Goal: Information Seeking & Learning: Learn about a topic

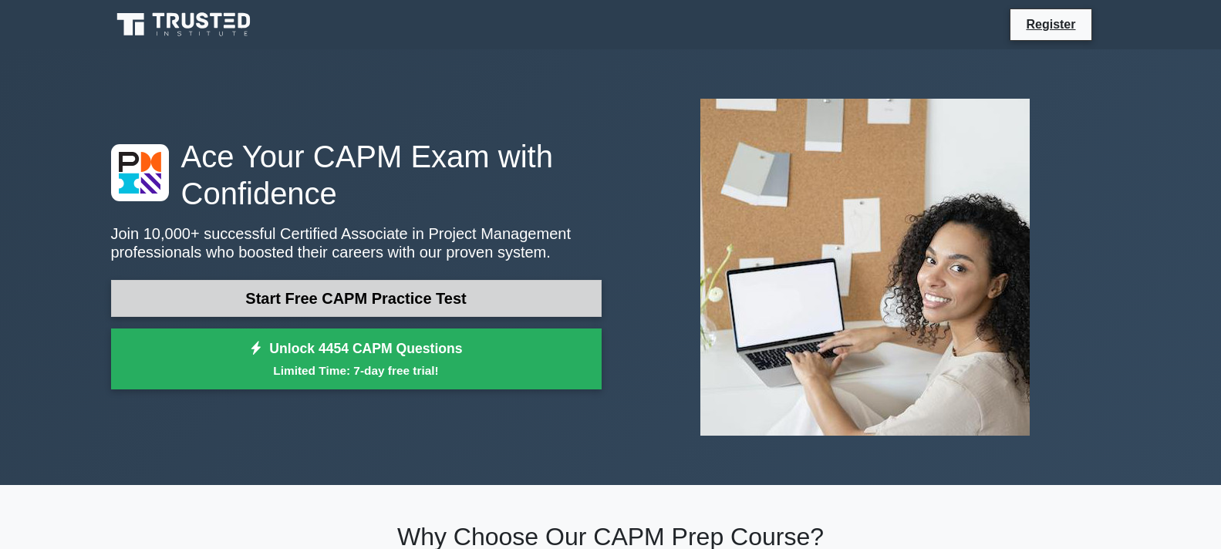
click at [443, 294] on link "Start Free CAPM Practice Test" at bounding box center [356, 298] width 491 height 37
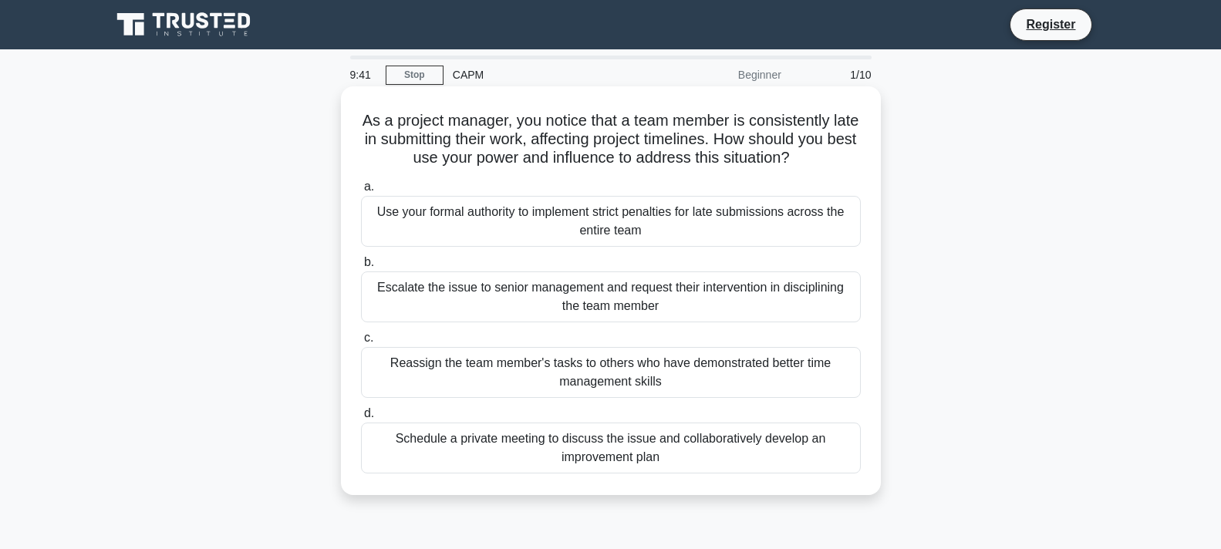
click at [801, 450] on div "Schedule a private meeting to discuss the issue and collaboratively develop an …" at bounding box center [611, 448] width 500 height 51
click at [361, 419] on input "d. Schedule a private meeting to discuss the issue and collaboratively develop …" at bounding box center [361, 414] width 0 height 10
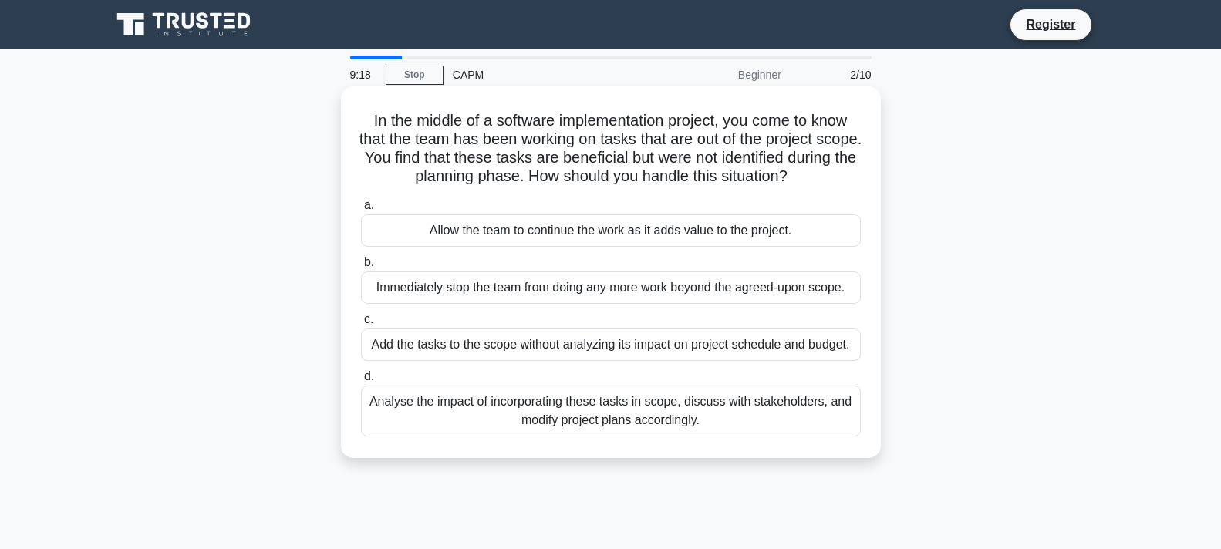
click at [791, 419] on div "Analyse the impact of incorporating these tasks in scope, discuss with stakehol…" at bounding box center [611, 411] width 500 height 51
click at [361, 382] on input "d. Analyse the impact of incorporating these tasks in scope, discuss with stake…" at bounding box center [361, 377] width 0 height 10
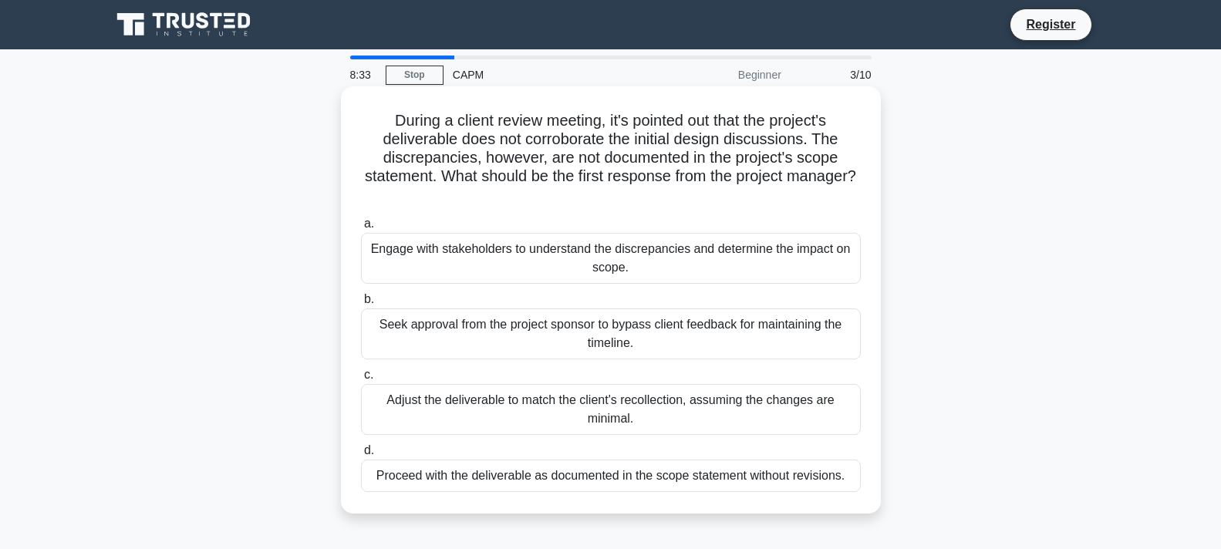
click at [636, 276] on div "Engage with stakeholders to understand the discrepancies and determine the impa…" at bounding box center [611, 258] width 500 height 51
click at [361, 229] on input "a. Engage with stakeholders to understand the discrepancies and determine the i…" at bounding box center [361, 224] width 0 height 10
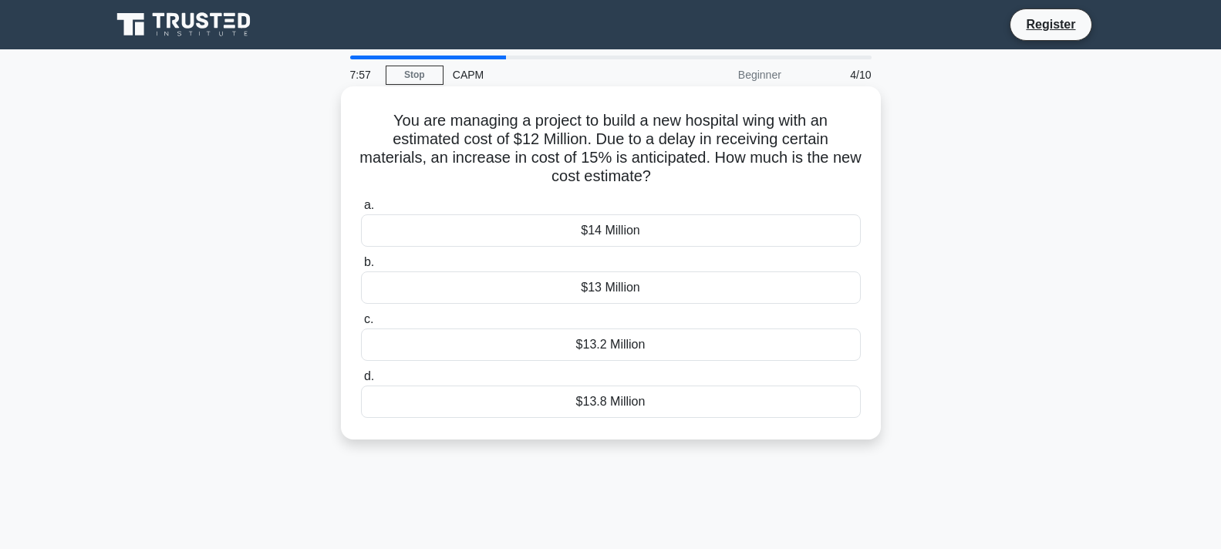
click at [667, 400] on div "$13.8 Million" at bounding box center [611, 402] width 500 height 32
click at [361, 382] on input "d. $13.8 Million" at bounding box center [361, 377] width 0 height 10
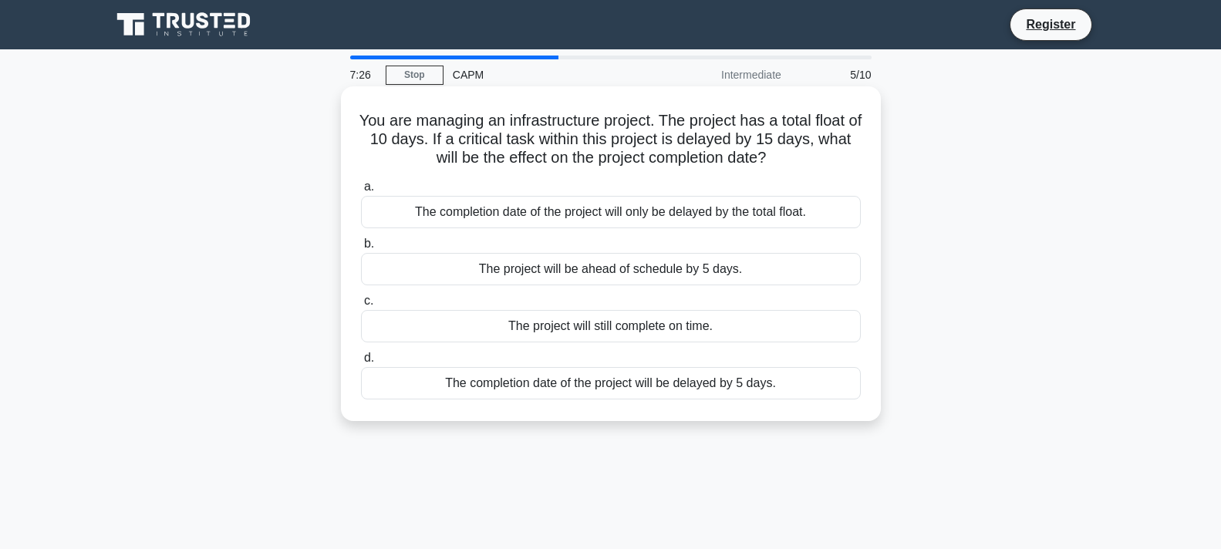
click at [666, 385] on div "The completion date of the project will be delayed by 5 days." at bounding box center [611, 383] width 500 height 32
click at [361, 363] on input "d. The completion date of the project will be delayed by 5 days." at bounding box center [361, 358] width 0 height 10
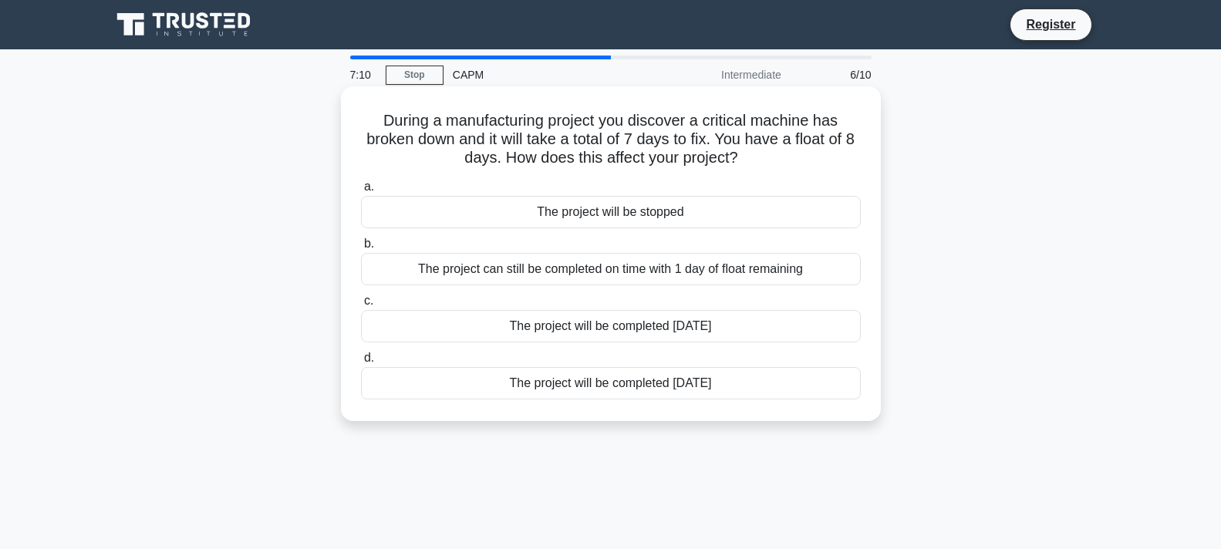
click at [710, 269] on div "The project can still be completed on time with 1 day of float remaining" at bounding box center [611, 269] width 500 height 32
click at [361, 249] on input "b. The project can still be completed on time with 1 day of float remaining" at bounding box center [361, 244] width 0 height 10
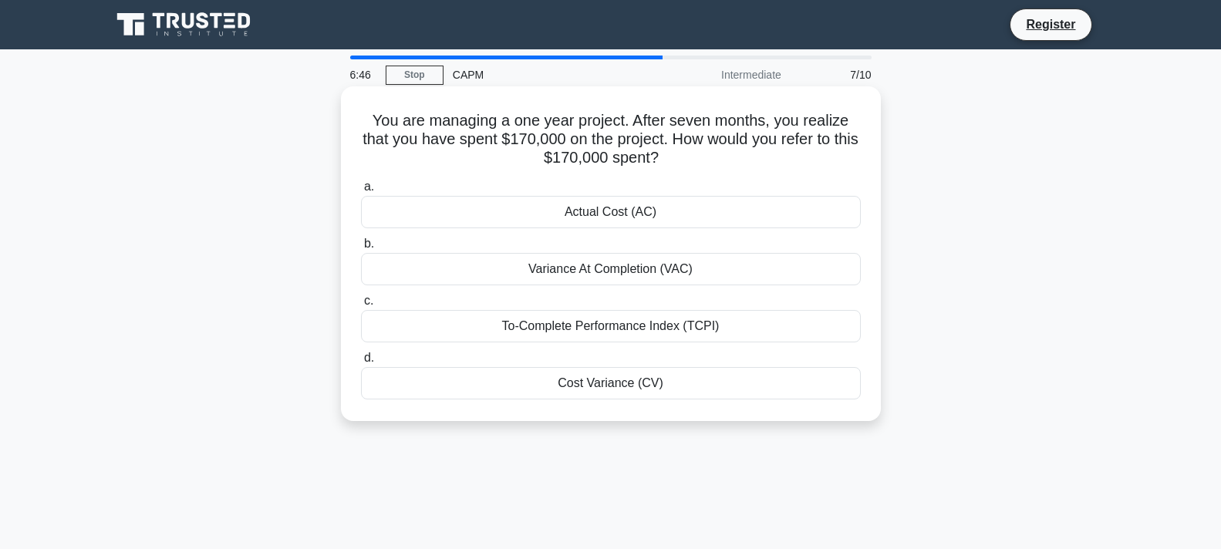
click at [635, 377] on div "Cost Variance (CV)" at bounding box center [611, 383] width 500 height 32
click at [361, 363] on input "d. Cost Variance (CV)" at bounding box center [361, 358] width 0 height 10
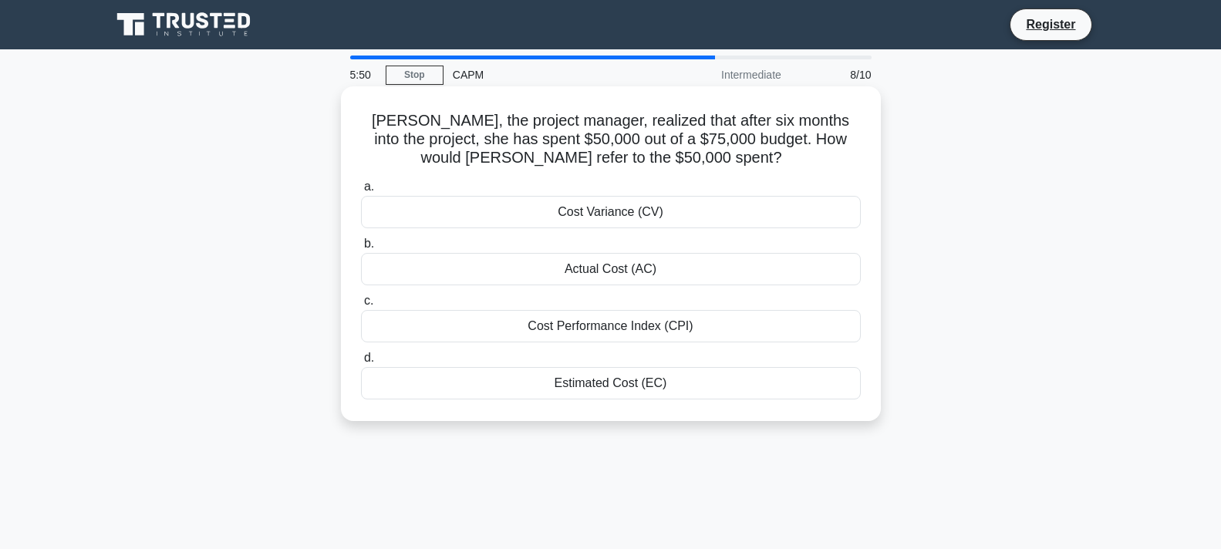
click at [656, 282] on div "Actual Cost (AC)" at bounding box center [611, 269] width 500 height 32
click at [361, 249] on input "b. Actual Cost (AC)" at bounding box center [361, 244] width 0 height 10
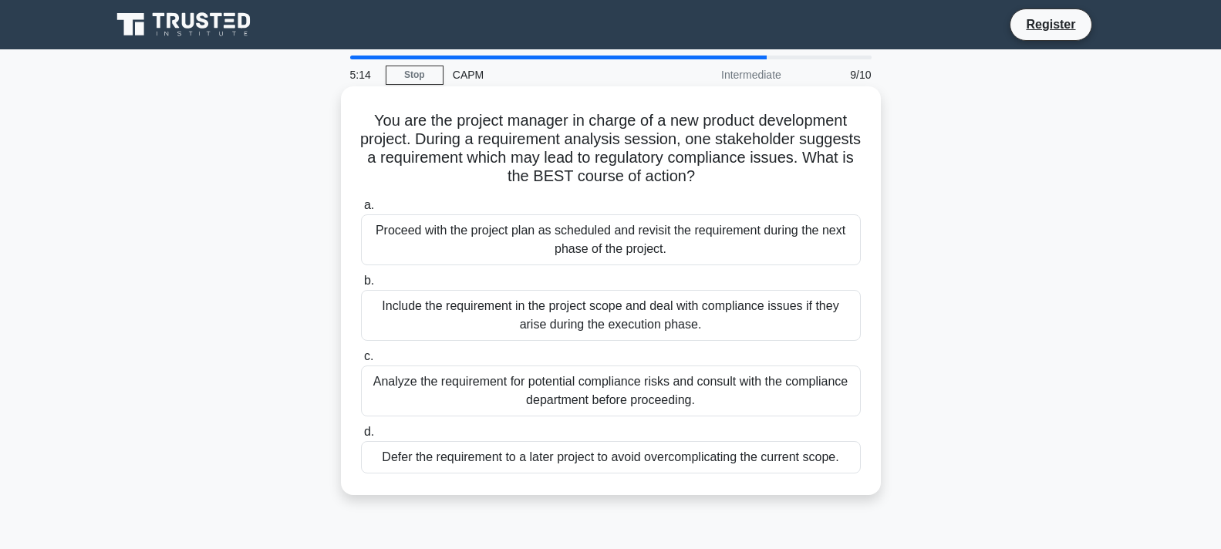
click at [709, 393] on div "Analyze the requirement for potential compliance risks and consult with the com…" at bounding box center [611, 391] width 500 height 51
click at [361, 362] on input "c. Analyze the requirement for potential compliance risks and consult with the …" at bounding box center [361, 357] width 0 height 10
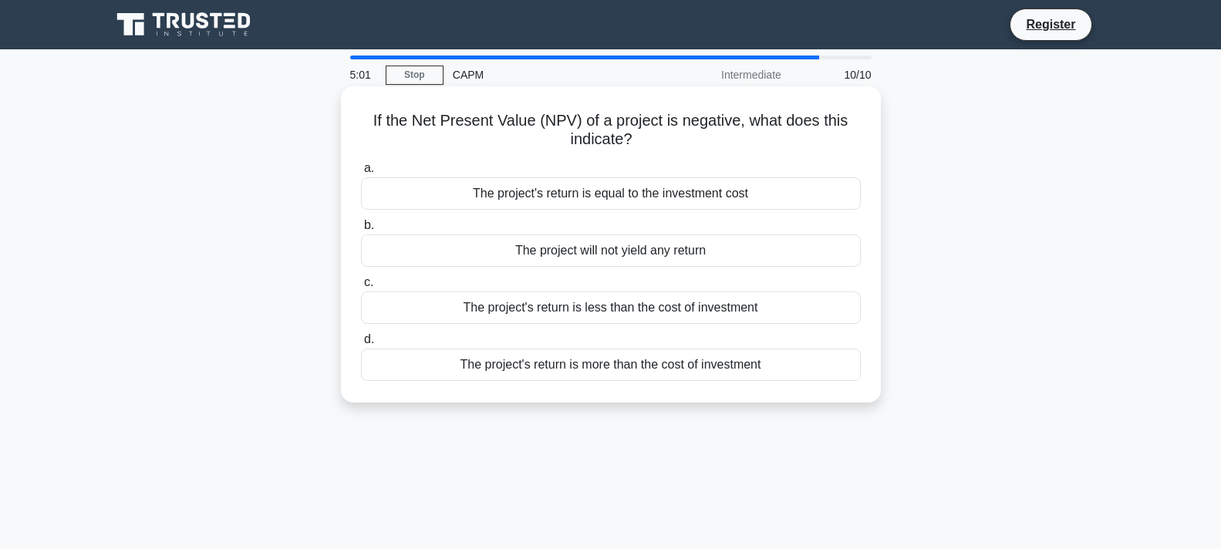
click at [677, 322] on div "The project's return is less than the cost of investment" at bounding box center [611, 308] width 500 height 32
click at [361, 288] on input "c. The project's return is less than the cost of investment" at bounding box center [361, 283] width 0 height 10
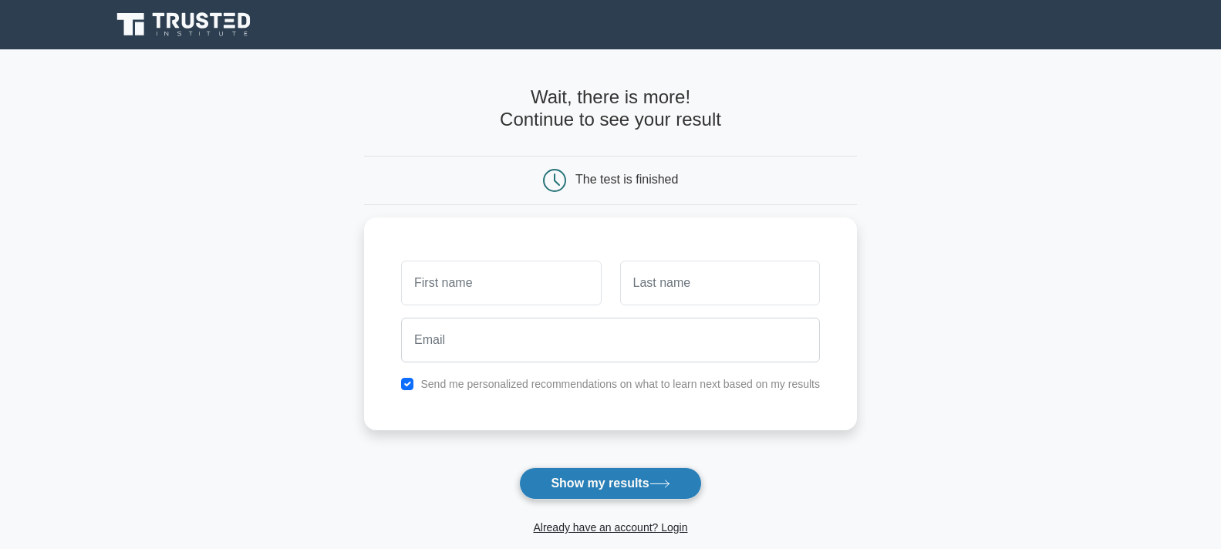
click at [683, 485] on button "Show my results" at bounding box center [610, 483] width 182 height 32
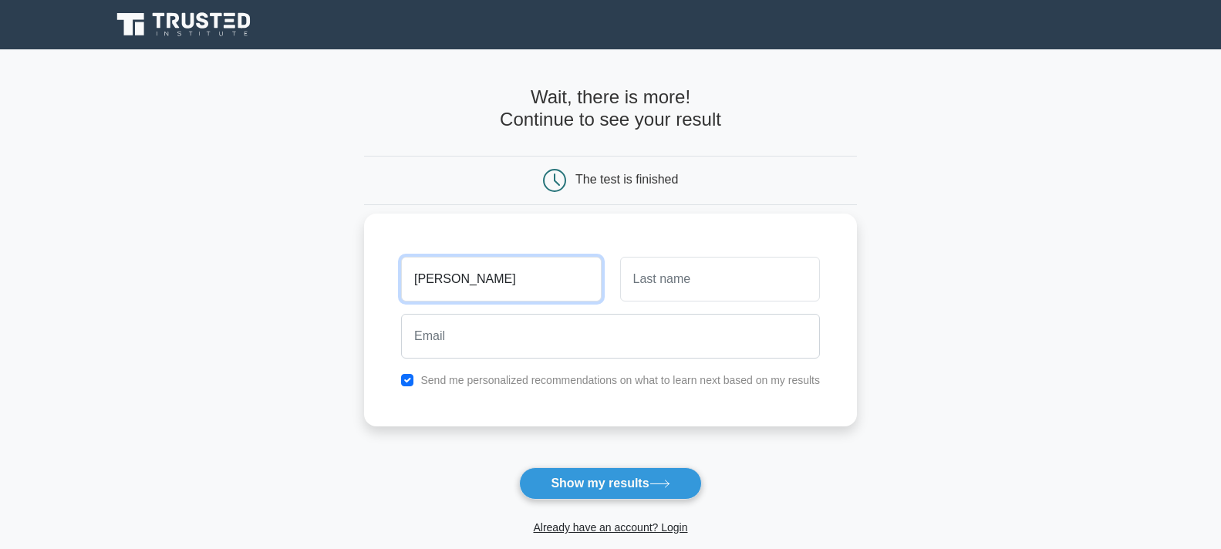
type input "[PERSON_NAME]"
click at [411, 377] on input "checkbox" at bounding box center [407, 380] width 12 height 12
checkbox input "false"
click at [663, 289] on input "text" at bounding box center [720, 279] width 200 height 45
type input "lansiquot"
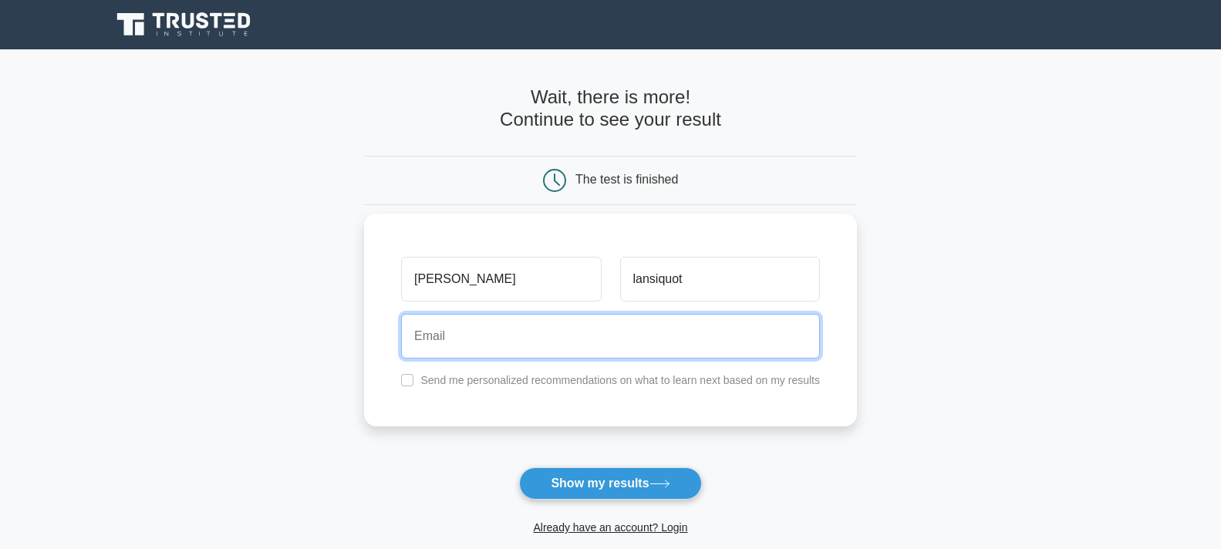
click at [641, 330] on input "email" at bounding box center [610, 336] width 419 height 45
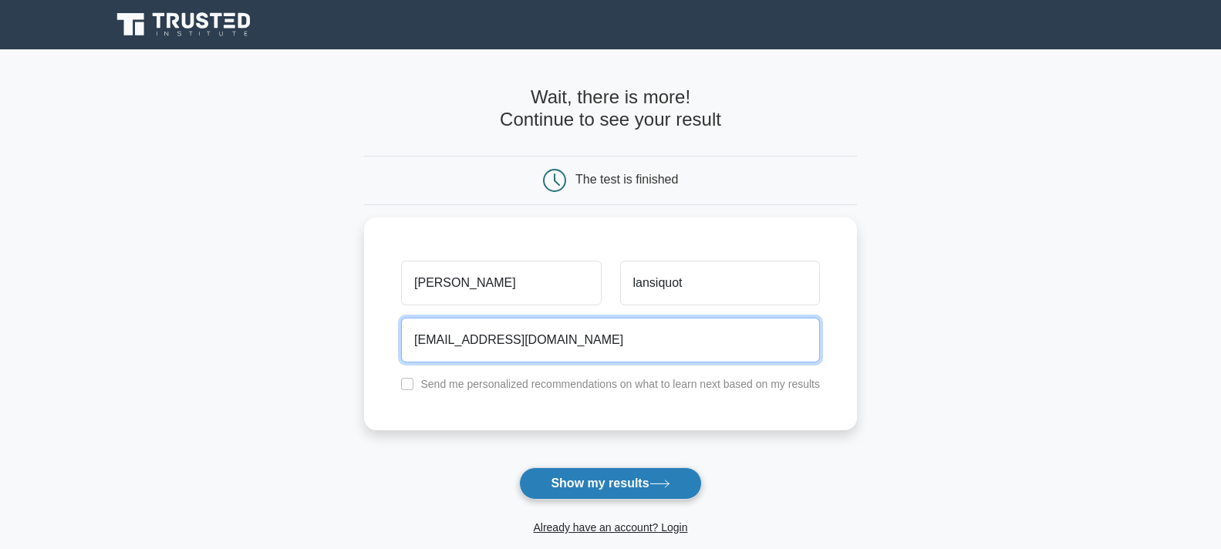
type input "[EMAIL_ADDRESS][DOMAIN_NAME]"
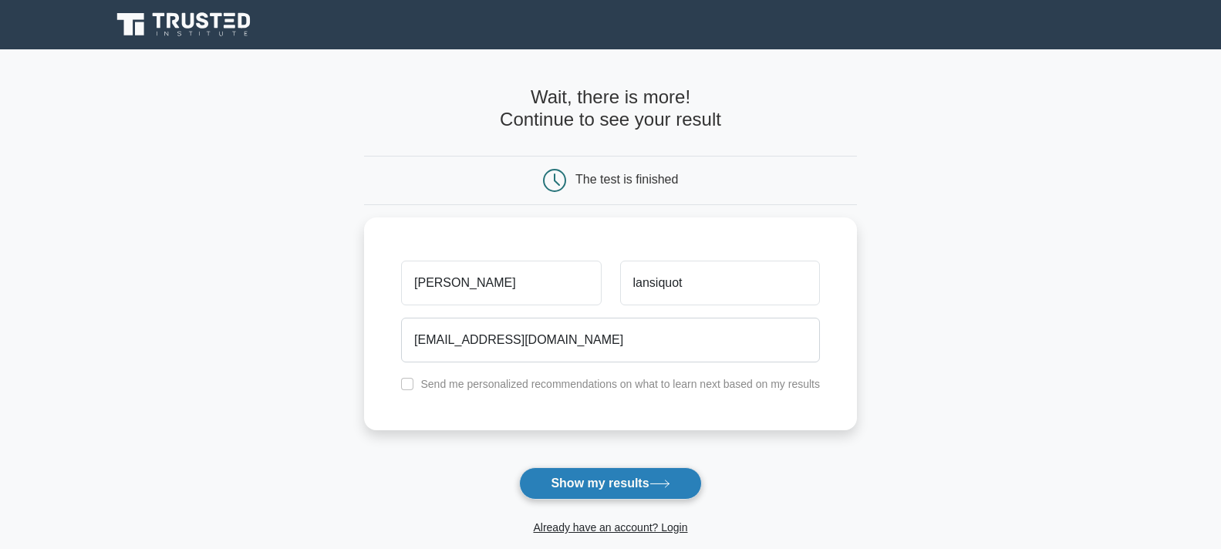
click at [582, 487] on button "Show my results" at bounding box center [610, 483] width 182 height 32
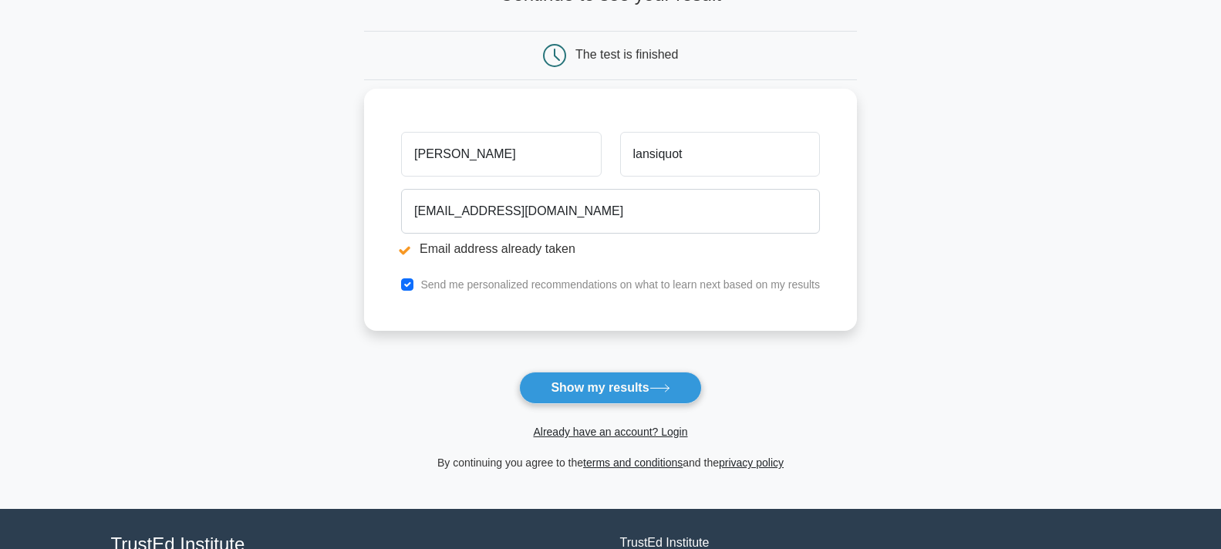
scroll to position [231, 0]
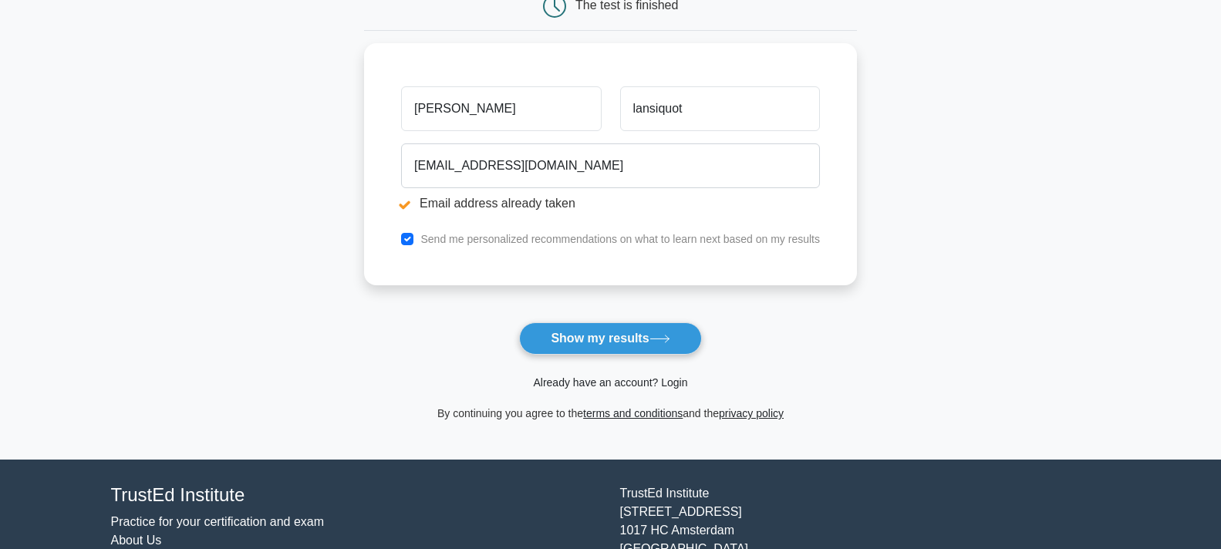
click at [644, 383] on link "Already have an account? Login" at bounding box center [610, 382] width 154 height 12
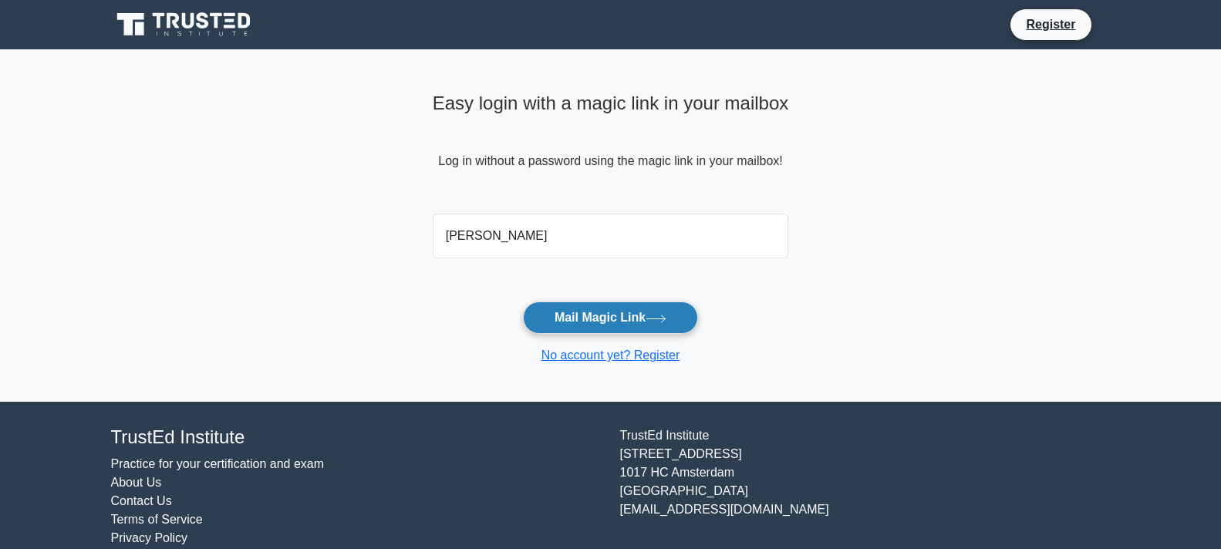
type input "[EMAIL_ADDRESS][DOMAIN_NAME]"
click at [523, 302] on button "Mail Magic Link" at bounding box center [610, 318] width 175 height 32
